Goal: Check status

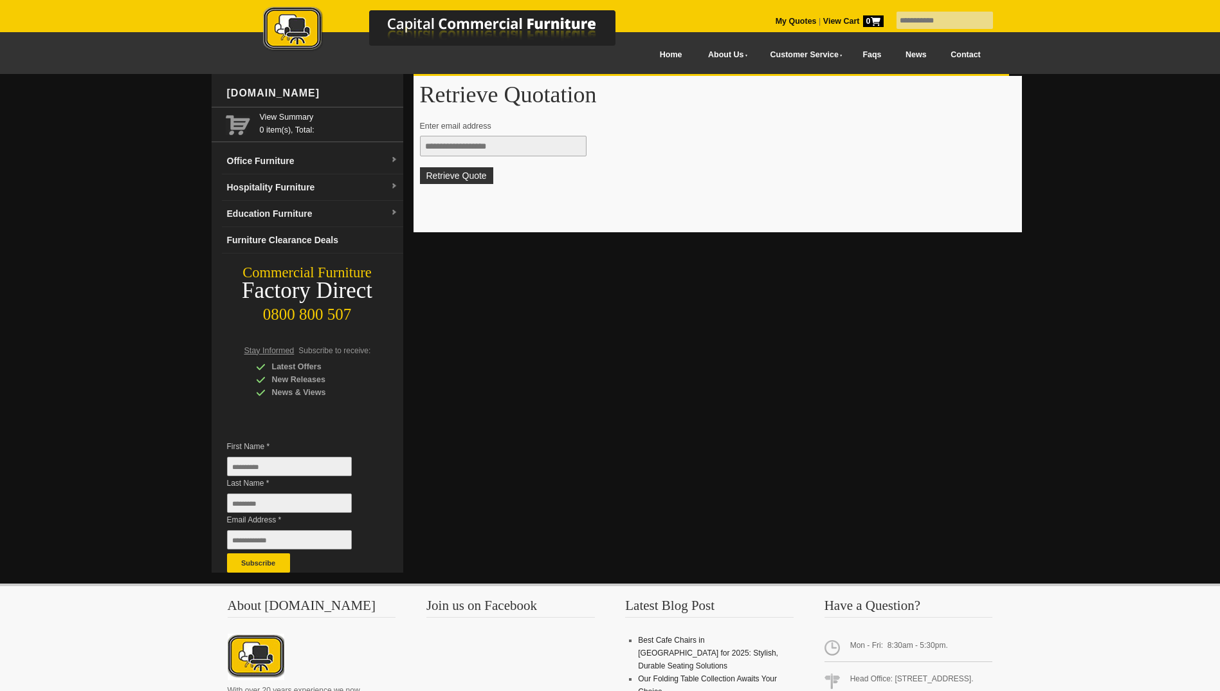
click at [459, 148] on input "text" at bounding box center [503, 146] width 167 height 21
type input "**********"
click at [466, 176] on button "Retrieve Quote" at bounding box center [456, 175] width 73 height 17
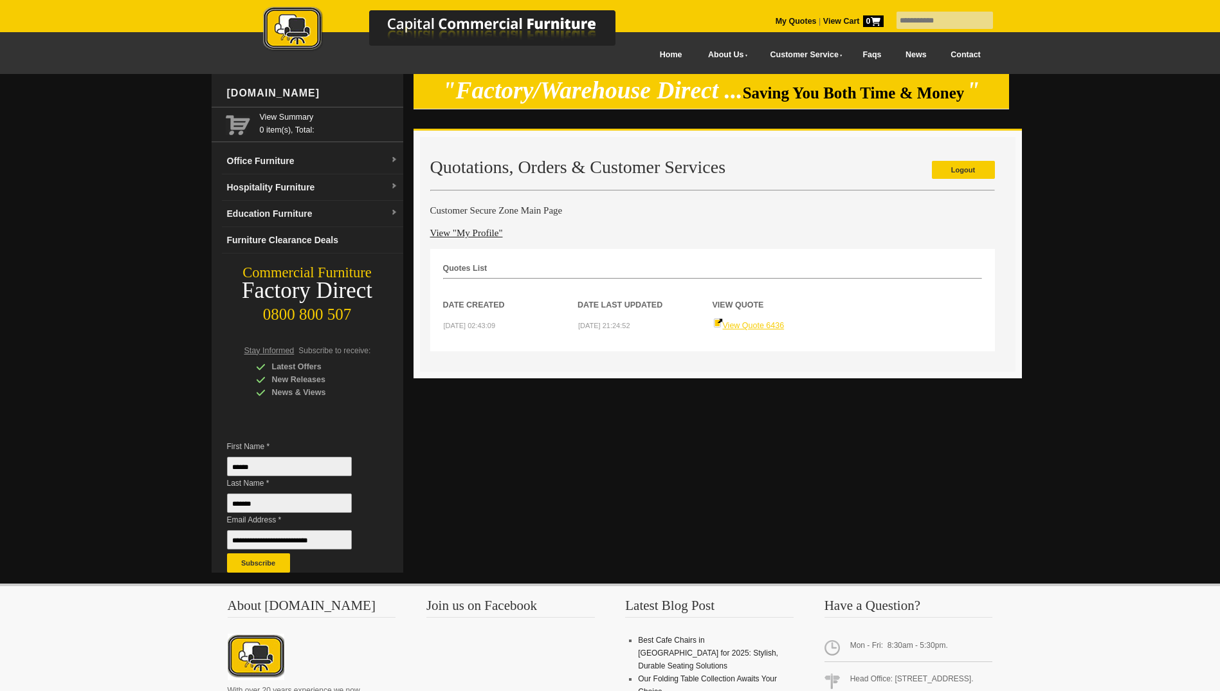
click at [760, 324] on link "View Quote 6436" at bounding box center [748, 325] width 71 height 9
